Goal: Task Accomplishment & Management: Complete application form

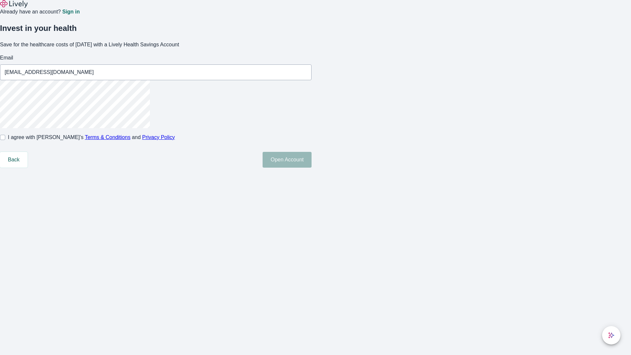
click at [5, 140] on input "I agree with Lively’s Terms & Conditions and Privacy Policy" at bounding box center [2, 137] width 5 height 5
checkbox input "true"
click at [311, 168] on button "Open Account" at bounding box center [287, 160] width 49 height 16
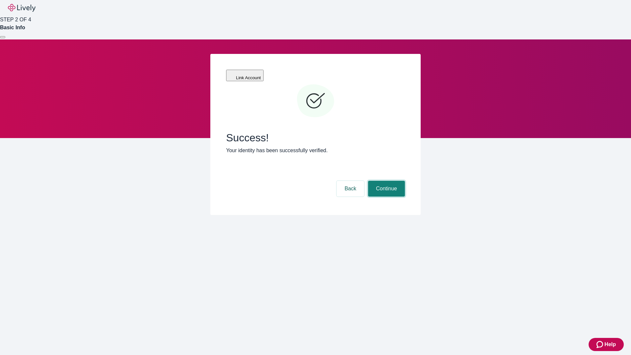
click at [385, 181] on button "Continue" at bounding box center [386, 189] width 37 height 16
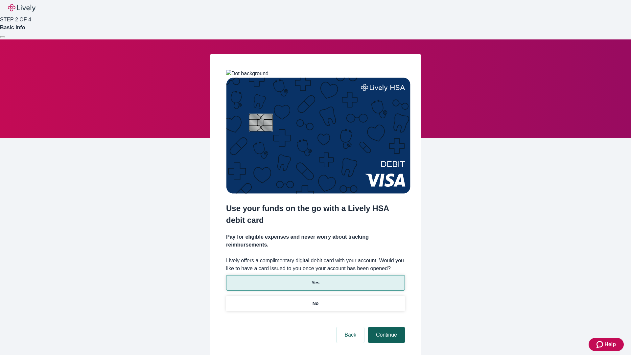
click at [315, 279] on p "Yes" at bounding box center [315, 282] width 8 height 7
click at [385, 327] on button "Continue" at bounding box center [386, 335] width 37 height 16
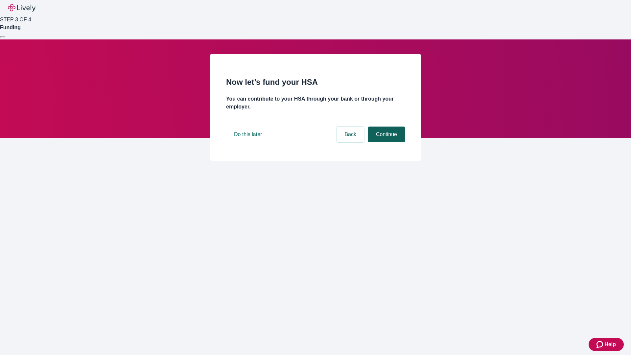
click at [385, 142] on button "Continue" at bounding box center [386, 134] width 37 height 16
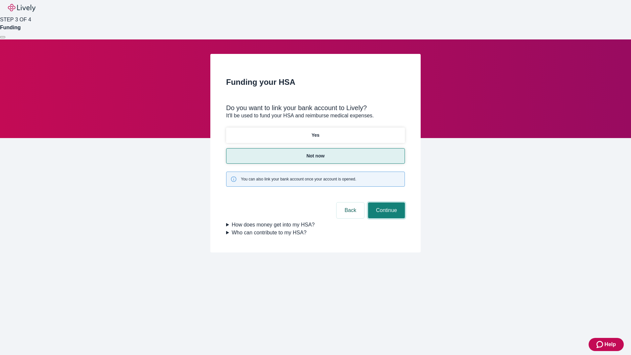
click at [385, 202] on button "Continue" at bounding box center [386, 210] width 37 height 16
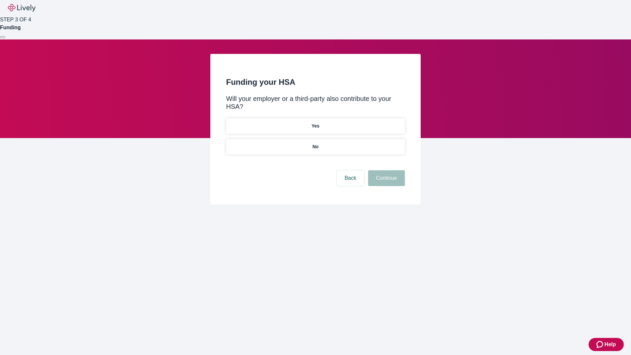
click at [315, 143] on p "No" at bounding box center [315, 146] width 6 height 7
click at [385, 170] on button "Continue" at bounding box center [386, 178] width 37 height 16
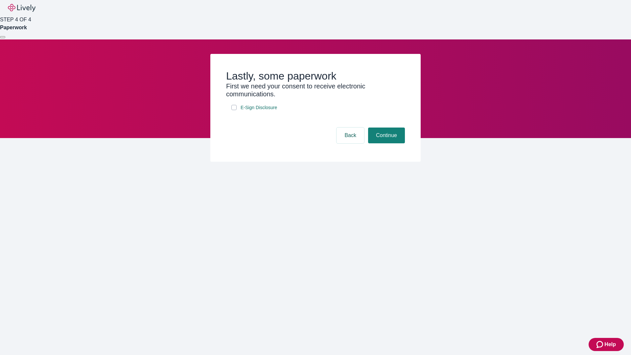
click at [234, 110] on input "E-Sign Disclosure" at bounding box center [233, 107] width 5 height 5
checkbox input "true"
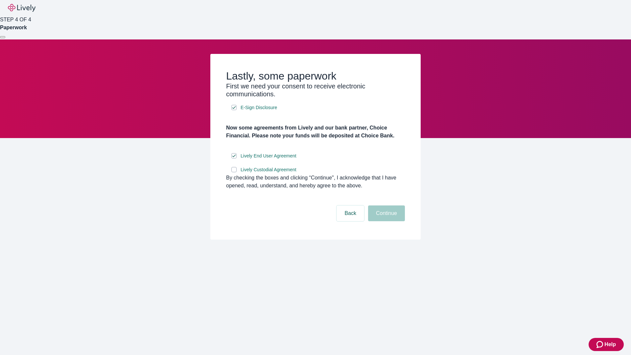
click at [234, 172] on input "Lively Custodial Agreement" at bounding box center [233, 169] width 5 height 5
checkbox input "true"
click at [385, 221] on button "Continue" at bounding box center [386, 213] width 37 height 16
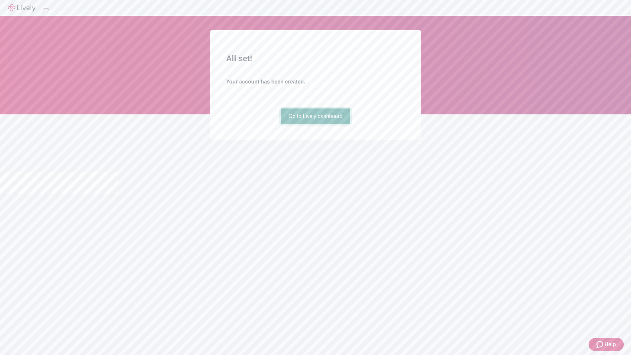
click at [315, 124] on link "Go to Lively dashboard" at bounding box center [316, 116] width 70 height 16
